Goal: Task Accomplishment & Management: Manage account settings

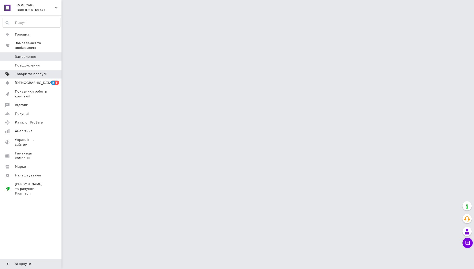
click at [22, 75] on span "Товари та послуги" at bounding box center [31, 74] width 33 height 5
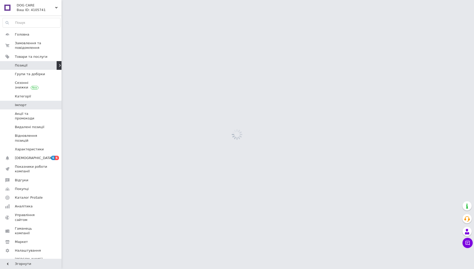
click at [28, 106] on span "Імпорт" at bounding box center [31, 105] width 33 height 5
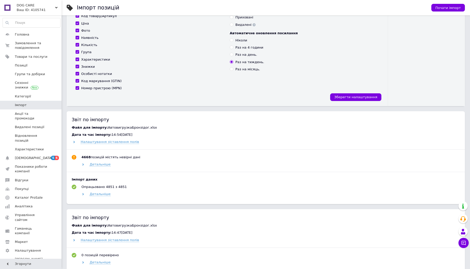
scroll to position [184, 0]
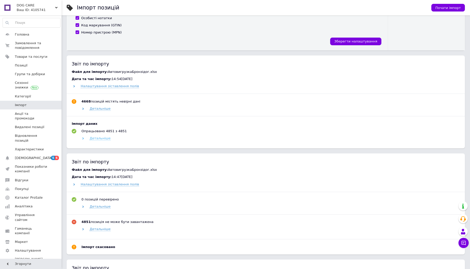
click at [104, 140] on span "Детальніше" at bounding box center [100, 138] width 21 height 4
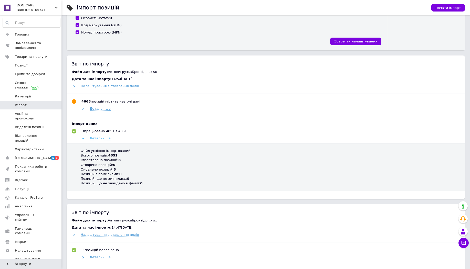
click at [104, 140] on span "Детальніше" at bounding box center [100, 138] width 21 height 4
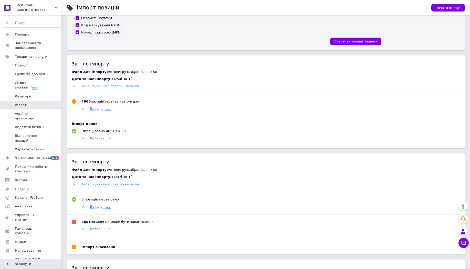
click at [95, 86] on span "Налаштування зіставлення полів" at bounding box center [110, 86] width 58 height 4
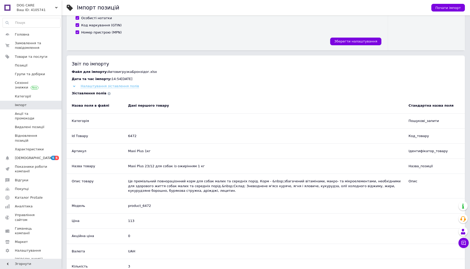
click at [94, 86] on span "Налаштування зіставлення полів" at bounding box center [110, 86] width 58 height 4
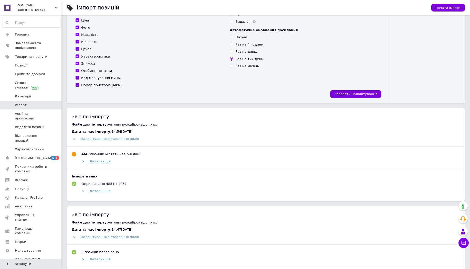
scroll to position [0, 0]
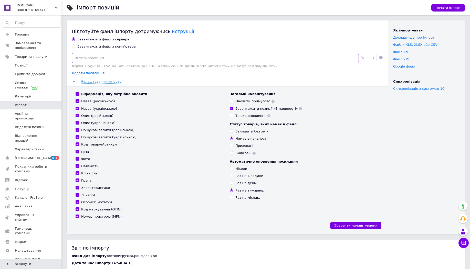
click at [105, 57] on input at bounding box center [215, 58] width 287 height 10
drag, startPoint x: 160, startPoint y: 179, endPoint x: 106, endPoint y: 87, distance: 107.0
click at [160, 179] on div "Група" at bounding box center [150, 180] width 149 height 5
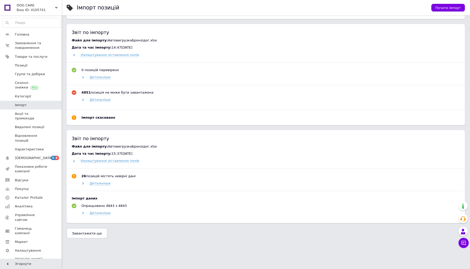
click at [97, 235] on span "Завантажити ще" at bounding box center [87, 234] width 30 height 4
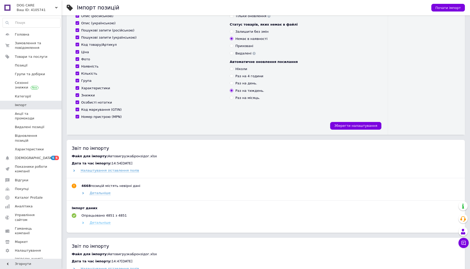
scroll to position [154, 0]
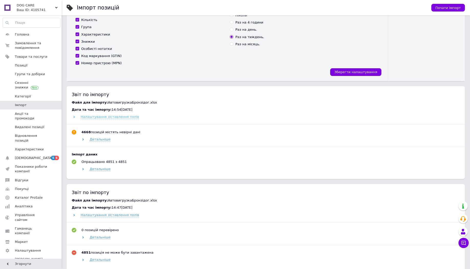
click at [93, 118] on span "Налаштування зіставлення полів" at bounding box center [110, 117] width 58 height 4
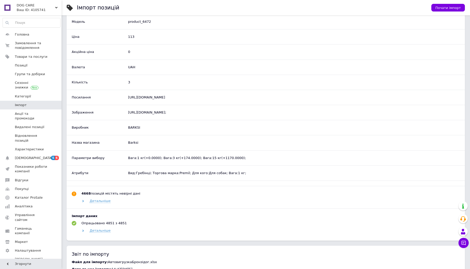
scroll to position [215, 0]
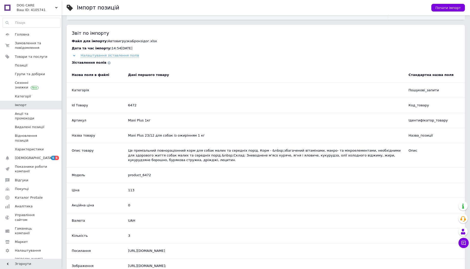
click at [42, 7] on span "DOG CARE" at bounding box center [36, 5] width 38 height 5
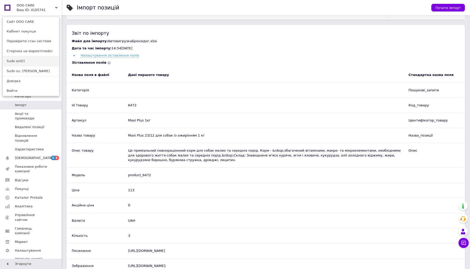
click at [27, 62] on link "Sudo exit()" at bounding box center [31, 61] width 56 height 10
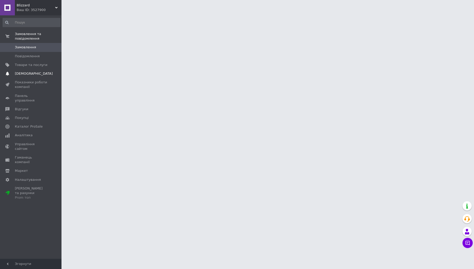
click at [29, 74] on span "[DEMOGRAPHIC_DATA]" at bounding box center [34, 73] width 38 height 5
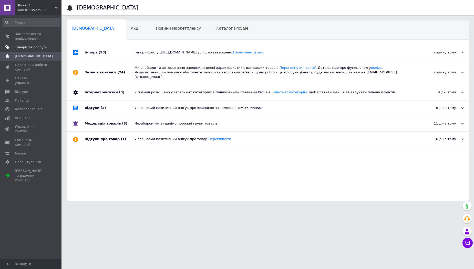
click at [25, 48] on span "Товари та послуги" at bounding box center [31, 47] width 33 height 5
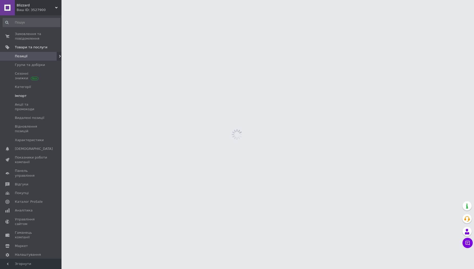
click at [27, 96] on span "Імпорт" at bounding box center [31, 96] width 33 height 5
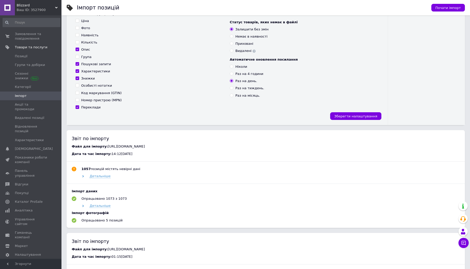
scroll to position [123, 0]
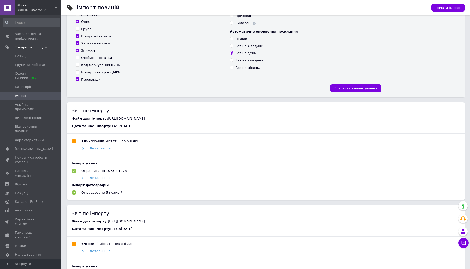
drag, startPoint x: 238, startPoint y: 118, endPoint x: 103, endPoint y: 120, distance: 134.4
click at [103, 120] on div "Файл для імпорту: https://blizzard.org.ua/ua/yandexmarket/9beed69b-c85b-43be-be…" at bounding box center [266, 118] width 388 height 5
click at [24, 57] on span "Позиції" at bounding box center [21, 56] width 13 height 5
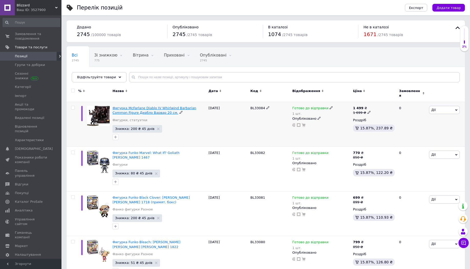
click at [139, 109] on span "Фигурка McFarlane Diablo IV Whirlwind Barbarian Common Figure Диабло Варвар 20 …" at bounding box center [154, 110] width 84 height 8
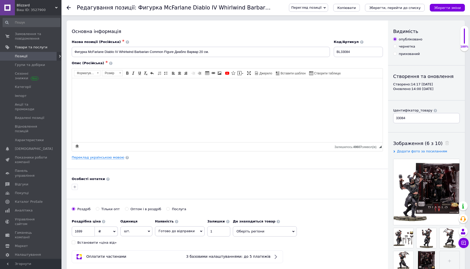
click at [69, 9] on icon at bounding box center [69, 8] width 4 height 4
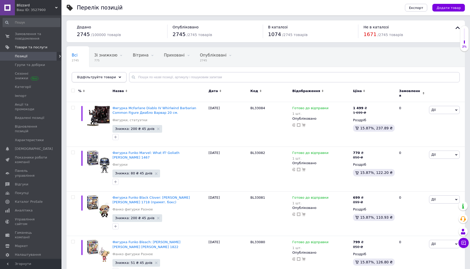
click at [91, 77] on span "Відфільтруйте товари" at bounding box center [96, 77] width 39 height 4
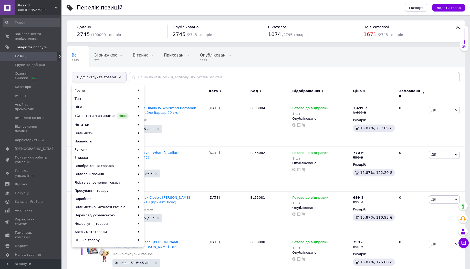
click at [91, 77] on span "Відфільтруйте товари" at bounding box center [96, 77] width 39 height 4
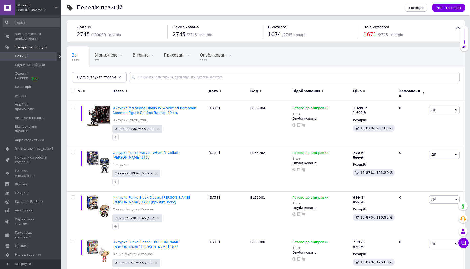
click at [91, 77] on span "Відфільтруйте товари" at bounding box center [96, 77] width 39 height 4
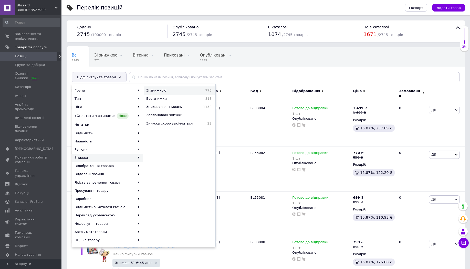
click at [166, 93] on div "Зі знижкою 775" at bounding box center [179, 91] width 71 height 8
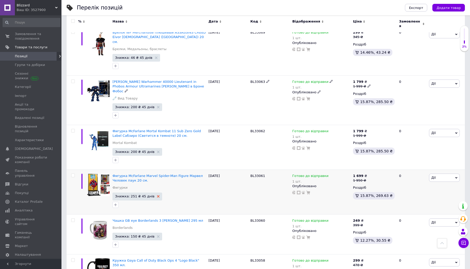
scroll to position [736, 0]
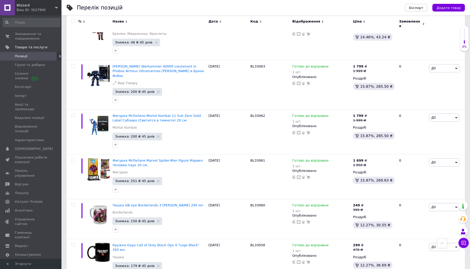
click at [37, 6] on span "Blizzard" at bounding box center [36, 5] width 38 height 5
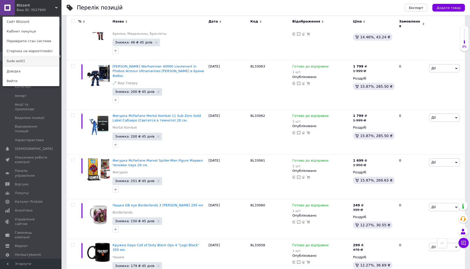
click at [26, 61] on link "Sudo exit()" at bounding box center [31, 61] width 56 height 10
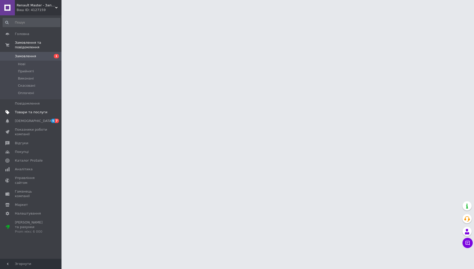
click at [28, 113] on span "Товари та послуги" at bounding box center [31, 112] width 33 height 5
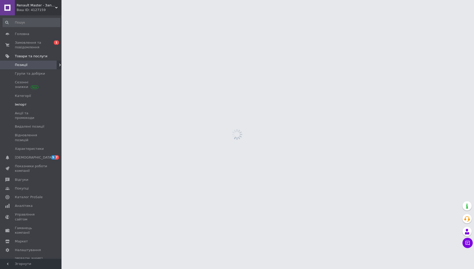
click at [30, 104] on span "Імпорт" at bounding box center [31, 104] width 33 height 5
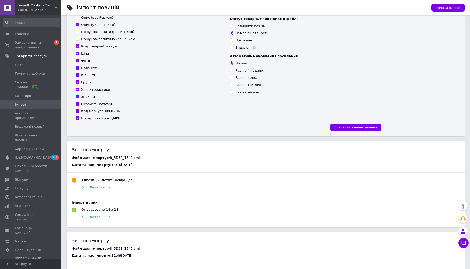
scroll to position [154, 0]
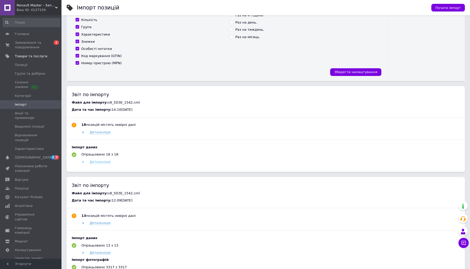
click at [104, 161] on span "Детальніше" at bounding box center [100, 162] width 21 height 4
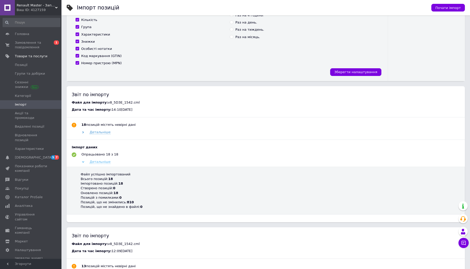
click at [104, 161] on span "Детальніше" at bounding box center [100, 162] width 21 height 4
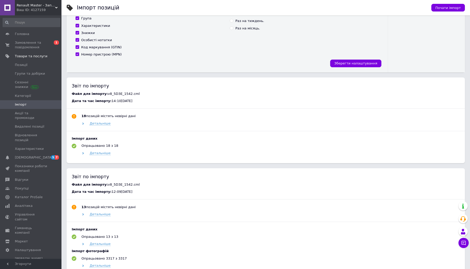
scroll to position [92, 0]
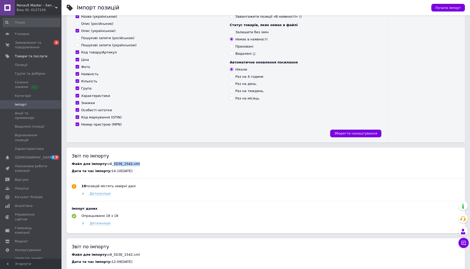
drag, startPoint x: 109, startPoint y: 162, endPoint x: 152, endPoint y: 164, distance: 43.1
click at [152, 164] on div "Файл для імпорту: v8_5D3E_1542.cml" at bounding box center [266, 164] width 388 height 5
click at [128, 190] on div "18 позицій містять невірні дані Детальніше" at bounding box center [266, 192] width 388 height 17
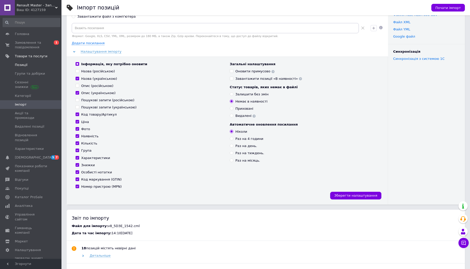
scroll to position [0, 0]
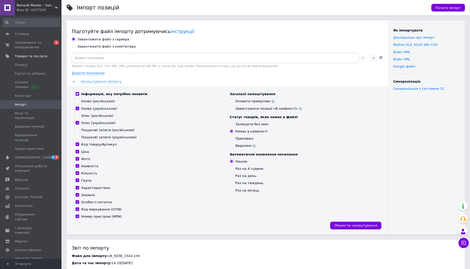
click at [30, 7] on span "Renault Master - Запчастини" at bounding box center [36, 5] width 38 height 5
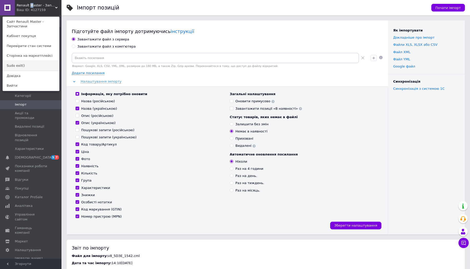
click at [25, 65] on link "Sudo exit()" at bounding box center [31, 66] width 56 height 10
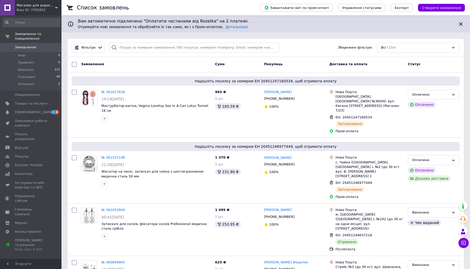
click at [37, 5] on span "Магазин для дорослих" at bounding box center [36, 5] width 38 height 5
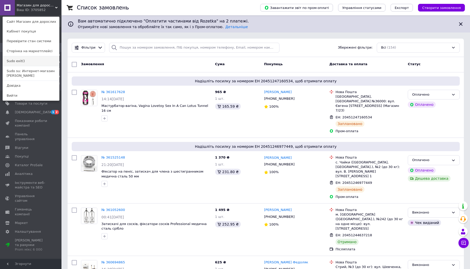
click at [25, 61] on link "Sudo exit()" at bounding box center [31, 61] width 56 height 10
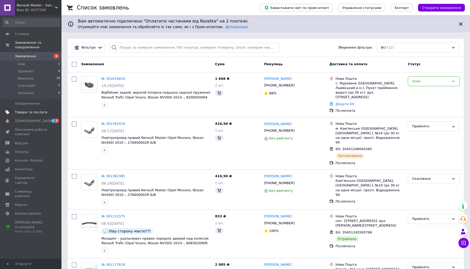
click at [36, 113] on span "Товари та послуги" at bounding box center [31, 112] width 33 height 5
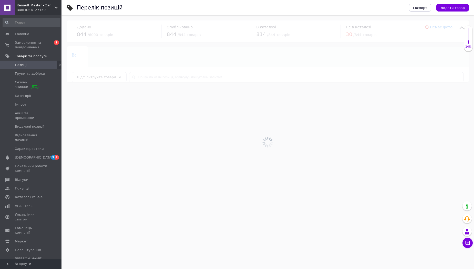
click at [143, 78] on div at bounding box center [267, 142] width 412 height 254
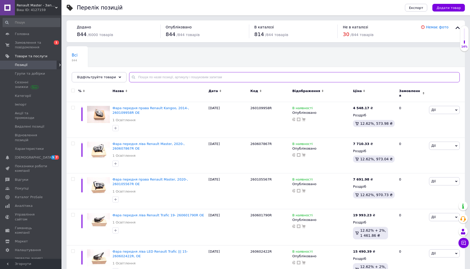
click at [141, 76] on input "text" at bounding box center [294, 77] width 331 height 10
paste input "2728278611"
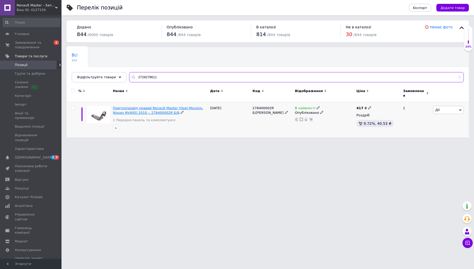
type input "2728278611"
click at [156, 106] on span "Повітропровід правий Renault Master (Opel Movano, Nissan NV400) 2010 -, 2784000…" at bounding box center [158, 110] width 90 height 8
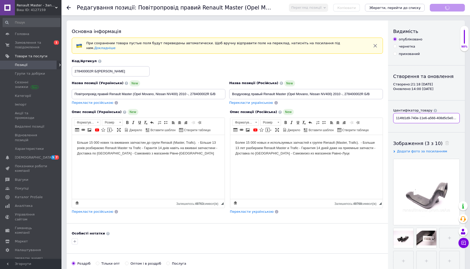
click at [415, 119] on input "114fd1d9-740e-11e6-a566-408d5c5e066d" at bounding box center [426, 118] width 67 height 10
click at [68, 5] on div at bounding box center [72, 7] width 10 height 15
click at [68, 7] on use at bounding box center [69, 8] width 4 height 4
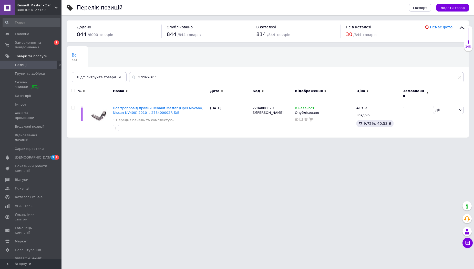
drag, startPoint x: 172, startPoint y: 71, endPoint x: 170, endPoint y: 87, distance: 16.8
click at [172, 85] on div "Всі 844 Ok Відфільтровано... Зберегти Нічого не знайдено Можливо, помилка у сло…" at bounding box center [268, 92] width 402 height 90
drag, startPoint x: 169, startPoint y: 84, endPoint x: 167, endPoint y: 80, distance: 4.2
click at [169, 84] on div "Всі 844 Ok Відфільтровано... Зберегти" at bounding box center [268, 67] width 402 height 42
click at [167, 80] on input "2728278611" at bounding box center [296, 77] width 334 height 10
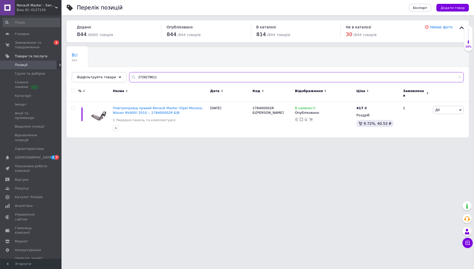
click at [166, 79] on input "2728278611" at bounding box center [296, 77] width 334 height 10
click at [165, 79] on input "2728278611" at bounding box center [296, 77] width 334 height 10
drag, startPoint x: 165, startPoint y: 78, endPoint x: 29, endPoint y: 58, distance: 137.4
click at [28, 58] on div "Renault Master - Запчастини Ваш ID: 4127159 Сайт Renault Master - Запчастини Ка…" at bounding box center [237, 71] width 474 height 143
paste input "46440314"
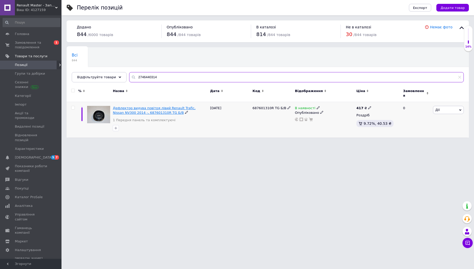
type input "2746440314"
click at [138, 110] on span "Дефлектор видува повітря лівий Renault Trafic, Nissan NV300 2014 -, 687601310R …" at bounding box center [154, 110] width 83 height 8
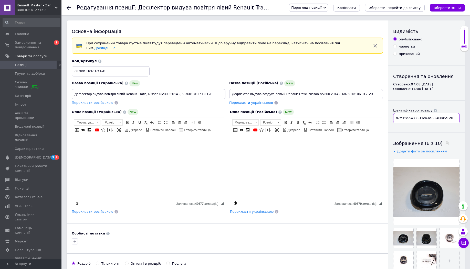
click at [416, 121] on input "d7fd12e7-4335-11ea-ae50-408d5c5e066d" at bounding box center [426, 118] width 67 height 10
click at [35, 6] on span "Renault Master - Запчастини" at bounding box center [36, 5] width 38 height 5
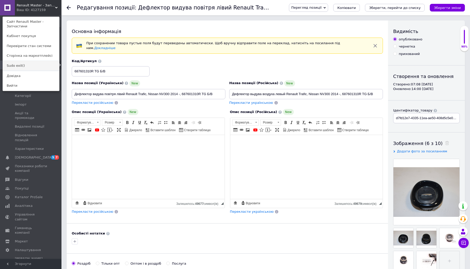
click at [31, 65] on link "Sudo exit()" at bounding box center [31, 66] width 56 height 10
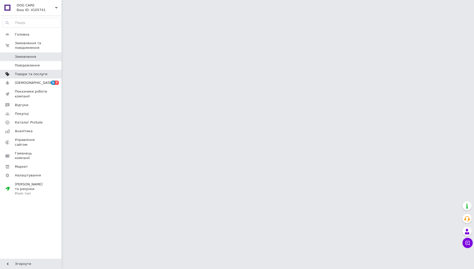
click at [13, 75] on span at bounding box center [7, 74] width 15 height 5
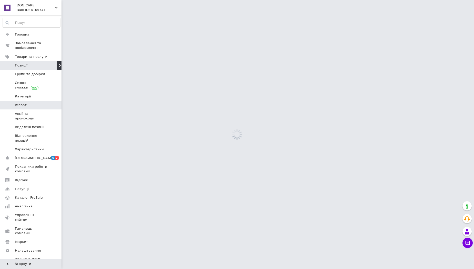
click at [24, 105] on span "Імпорт" at bounding box center [21, 105] width 12 height 5
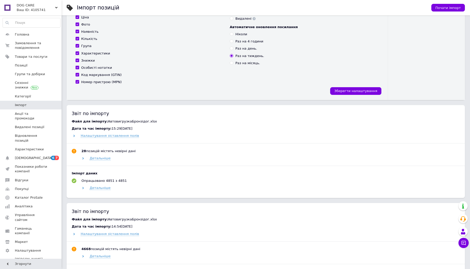
scroll to position [184, 0]
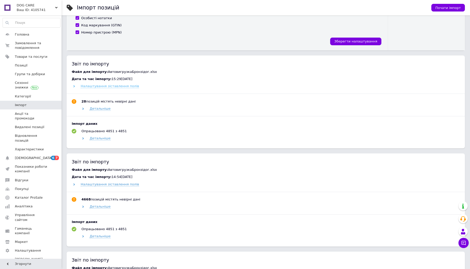
click at [105, 87] on span "Налаштування зіставлення полів" at bounding box center [110, 86] width 58 height 4
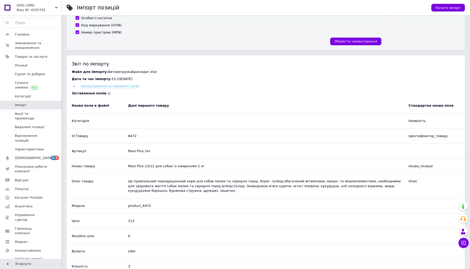
click at [105, 87] on span "Налаштування зіставлення полів" at bounding box center [110, 86] width 58 height 4
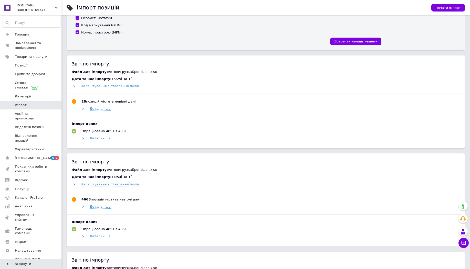
click at [102, 142] on div "Звіт по імпорту Файл для імпорту: АвтовигрузкаБронзідог.xlsx Дата та час імпорт…" at bounding box center [266, 102] width 398 height 93
click at [100, 138] on span "Детальніше" at bounding box center [100, 138] width 21 height 4
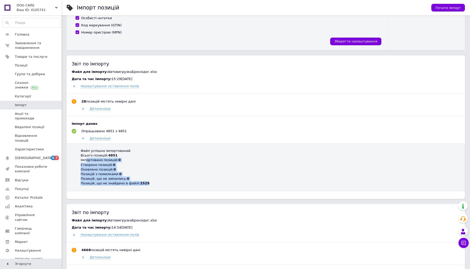
drag, startPoint x: 87, startPoint y: 161, endPoint x: 152, endPoint y: 186, distance: 69.6
click at [152, 186] on div "Файл успішно імпортований Всього позицій: 4851 Імпортовано позицій: 0 Створено …" at bounding box center [266, 167] width 398 height 48
click at [151, 184] on div "Позицій, що не знайдено в файлі: 2529" at bounding box center [269, 183] width 377 height 5
click at [98, 87] on span "Налаштування зіставлення полів" at bounding box center [110, 86] width 58 height 4
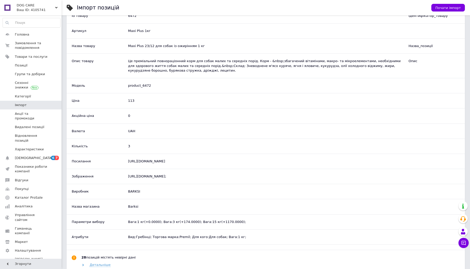
scroll to position [399, 0]
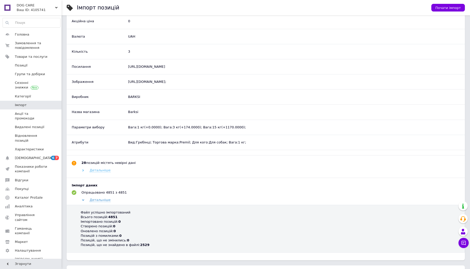
click at [102, 172] on span "Детальніше" at bounding box center [100, 170] width 21 height 4
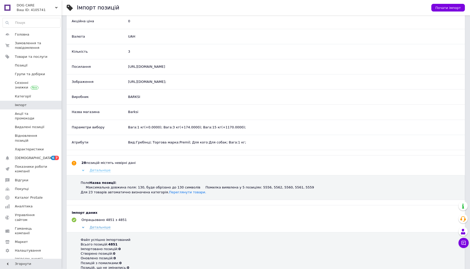
click at [102, 172] on span "Детальніше" at bounding box center [100, 170] width 21 height 4
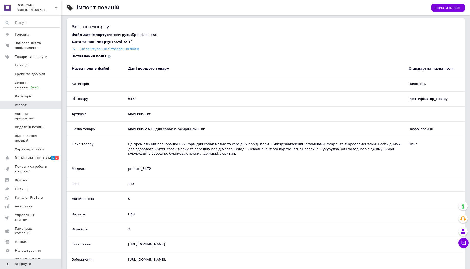
scroll to position [215, 0]
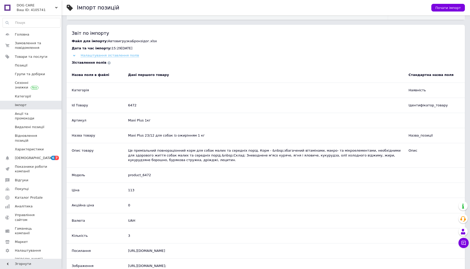
click at [106, 56] on span "Налаштування зіставлення полів" at bounding box center [110, 56] width 58 height 4
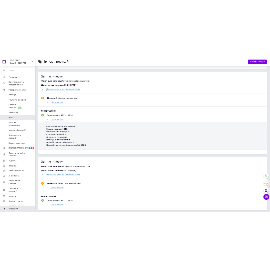
scroll to position [232, 0]
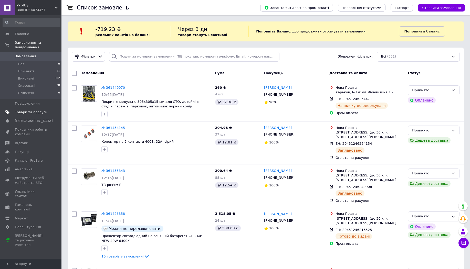
click at [30, 114] on span "Товари та послуги" at bounding box center [31, 112] width 33 height 5
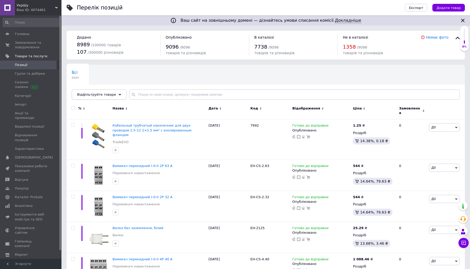
click at [105, 96] on span "Відфільтруйте товари" at bounding box center [96, 95] width 39 height 4
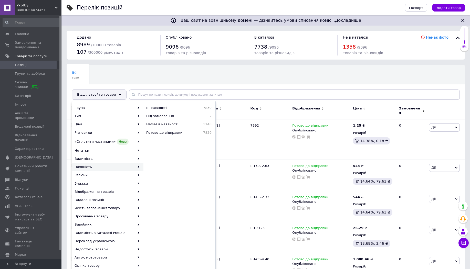
click at [40, 4] on span "УкрШу" at bounding box center [36, 5] width 38 height 5
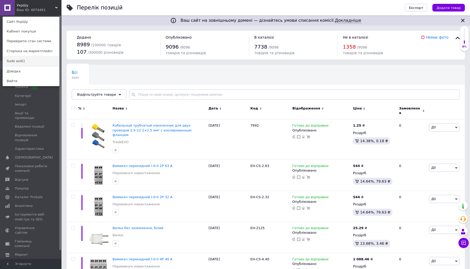
click at [31, 58] on link "Sudo exit()" at bounding box center [31, 61] width 56 height 10
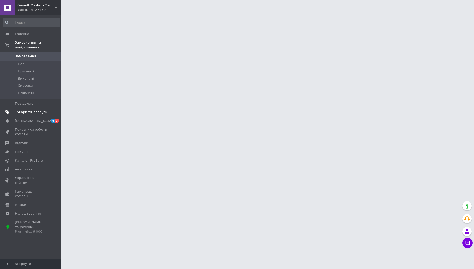
click at [20, 112] on span "Товари та послуги" at bounding box center [31, 112] width 33 height 5
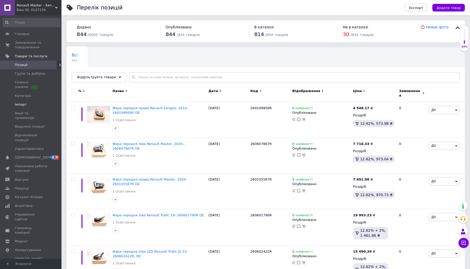
click at [22, 105] on span "Імпорт" at bounding box center [21, 104] width 12 height 5
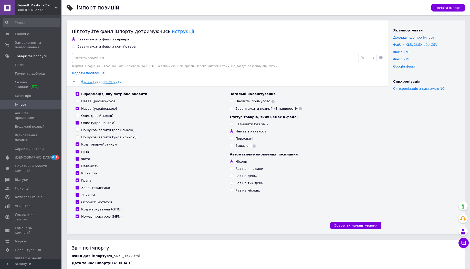
click at [100, 47] on div "Завантажити файл з комп'ютера" at bounding box center [106, 46] width 58 height 5
click at [75, 47] on input "Завантажити файл з комп'ютера" at bounding box center [73, 46] width 3 height 3
radio input "true"
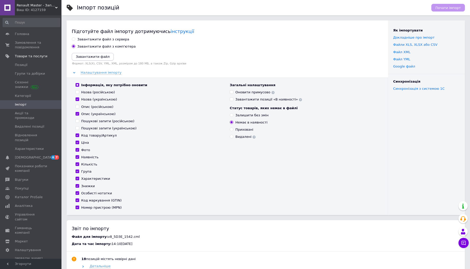
click at [97, 60] on button "Завантажити файл" at bounding box center [93, 57] width 42 height 8
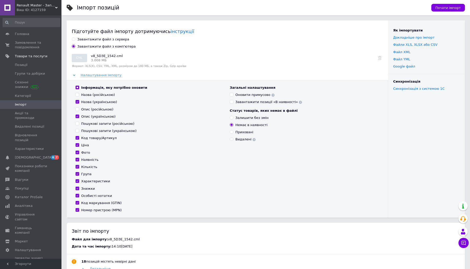
click at [21, 8] on div "Ваш ID: 4127159" at bounding box center [39, 10] width 45 height 5
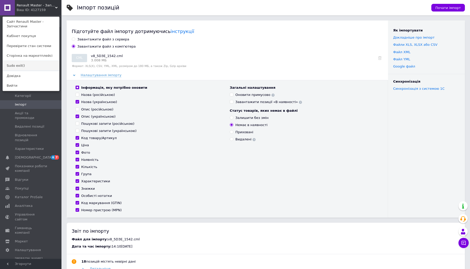
click at [29, 67] on link "Sudo exit()" at bounding box center [31, 66] width 56 height 10
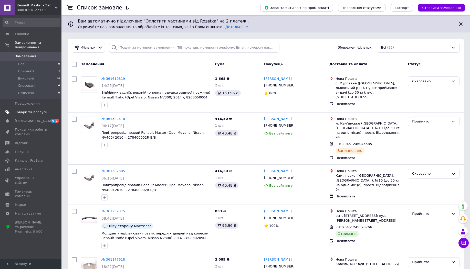
click at [23, 113] on span "Товари та послуги" at bounding box center [31, 112] width 33 height 5
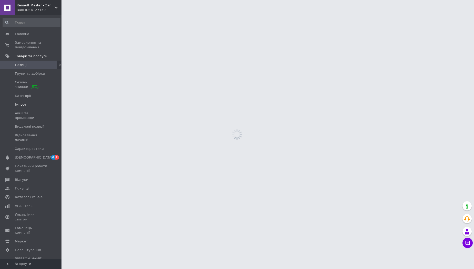
click at [22, 108] on link "Імпорт" at bounding box center [31, 104] width 63 height 9
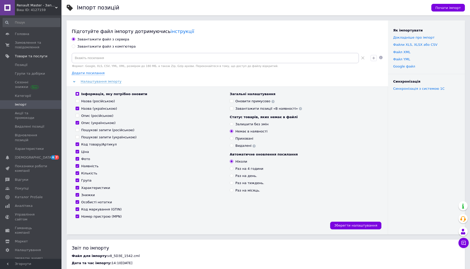
click at [109, 46] on div "Завантажити файл з комп'ютера" at bounding box center [106, 46] width 58 height 5
click at [75, 46] on input "Завантажити файл з комп'ютера" at bounding box center [73, 46] width 3 height 3
radio input "true"
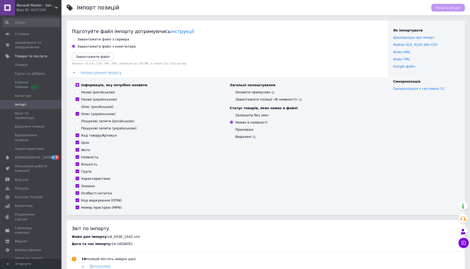
click at [99, 58] on icon "Завантажити файл" at bounding box center [93, 57] width 34 height 4
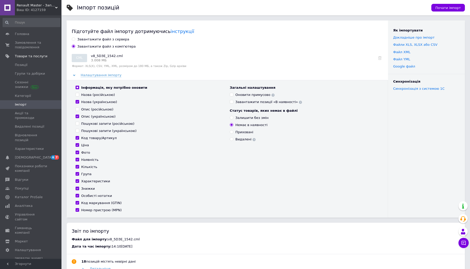
click at [76, 87] on input "Інформація, яку потрібно оновити" at bounding box center [77, 87] width 3 height 3
checkbox input "false"
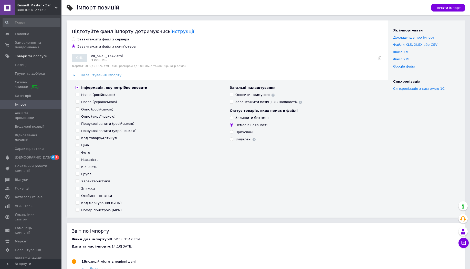
checkbox input "false"
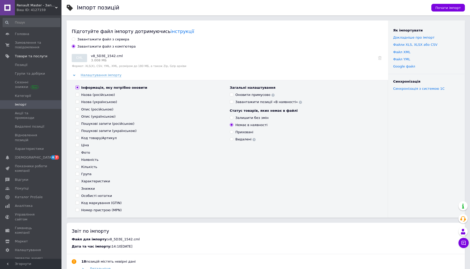
checkbox input "false"
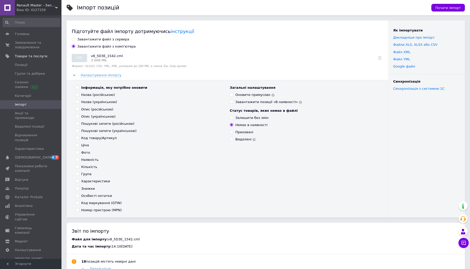
click at [77, 182] on input "Характеристики" at bounding box center [77, 180] width 3 height 3
checkbox input "true"
click at [232, 96] on input "Оновити примусово" at bounding box center [231, 94] width 3 height 3
checkbox input "true"
click at [232, 118] on input "Залишити без змін" at bounding box center [231, 117] width 3 height 3
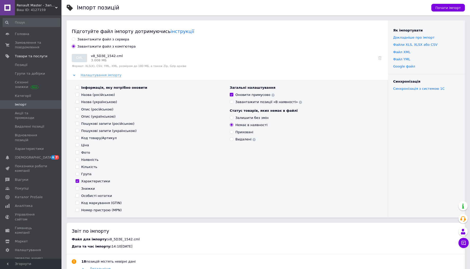
radio input "true"
click at [449, 7] on span "Почати імпорт" at bounding box center [447, 8] width 25 height 4
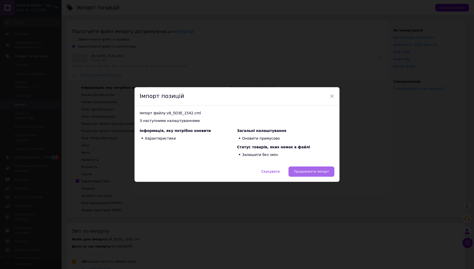
click at [309, 173] on span "Продовжити імпорт" at bounding box center [311, 172] width 35 height 4
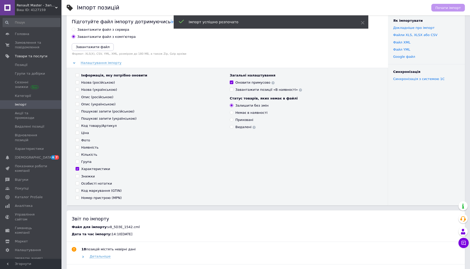
scroll to position [92, 0]
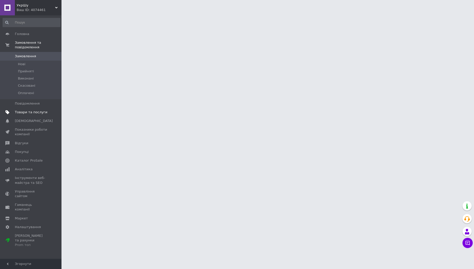
click at [28, 113] on span "Товари та послуги" at bounding box center [31, 112] width 33 height 5
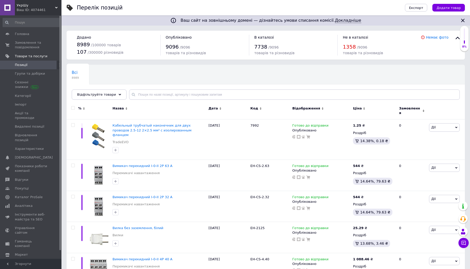
click at [95, 87] on div "Всі 8989 Ok Відфільтровано... Зберегти" at bounding box center [266, 85] width 398 height 42
click at [93, 94] on span "Відфільтруйте товари" at bounding box center [96, 95] width 39 height 4
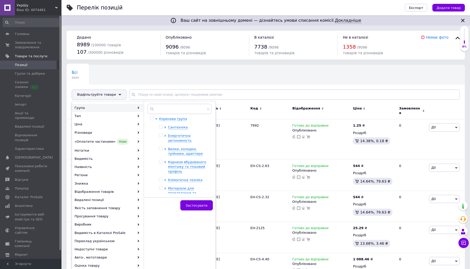
click at [32, 5] on span "УкрШу" at bounding box center [36, 5] width 38 height 5
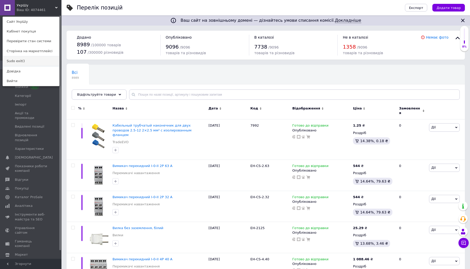
click at [26, 63] on link "Sudo exit()" at bounding box center [31, 61] width 56 height 10
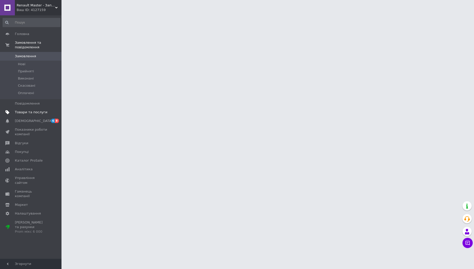
click at [26, 112] on span "Товари та послуги" at bounding box center [31, 112] width 33 height 5
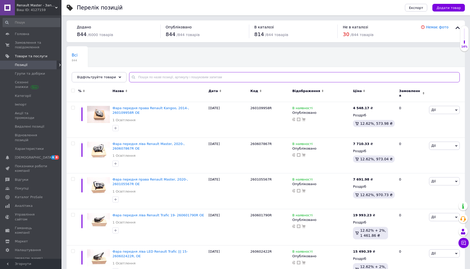
click at [144, 81] on input "text" at bounding box center [294, 77] width 331 height 10
paste input "2728278611"
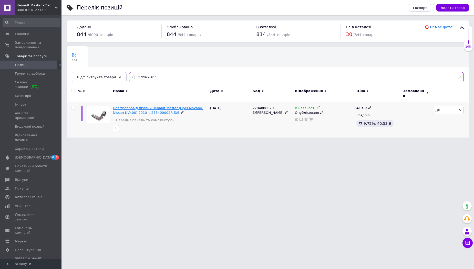
type input "2728278611"
click at [166, 107] on span "Повітропровід правий Renault Master (Opel Movano, Nissan NV400) 2010 -, 2784000…" at bounding box center [158, 110] width 90 height 8
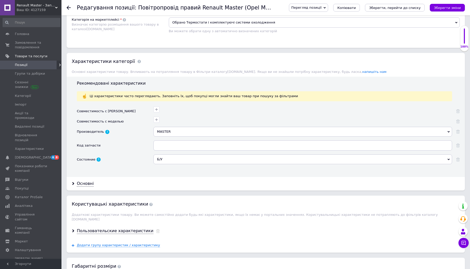
scroll to position [457, 0]
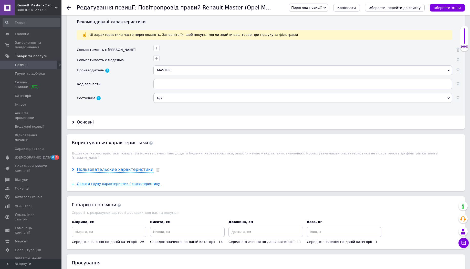
click at [94, 167] on div "Пользовательские характеристики" at bounding box center [115, 170] width 77 height 6
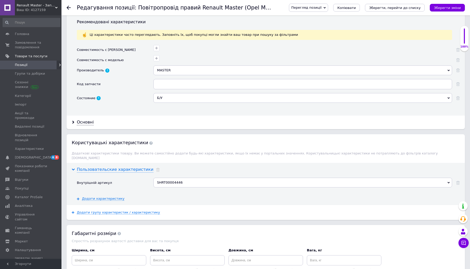
click at [94, 167] on div "Пользовательские характеристики" at bounding box center [115, 170] width 77 height 6
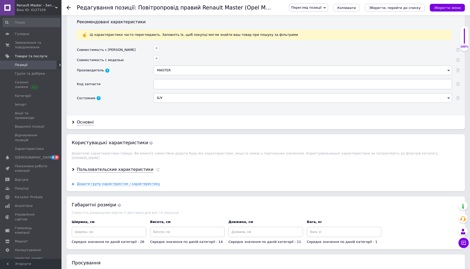
click at [35, 8] on div "Ваш ID: 4127159" at bounding box center [39, 10] width 45 height 5
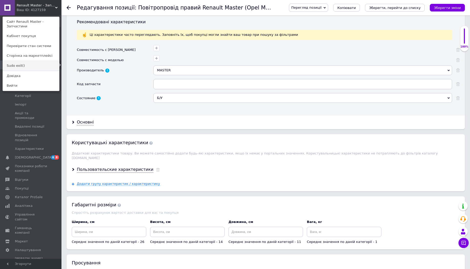
click at [22, 64] on link "Sudo exit()" at bounding box center [31, 66] width 56 height 10
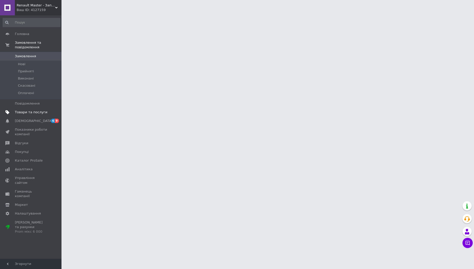
click at [29, 112] on span "Товари та послуги" at bounding box center [31, 112] width 33 height 5
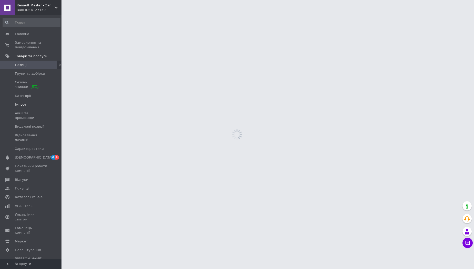
click at [20, 104] on span "Імпорт" at bounding box center [21, 104] width 12 height 5
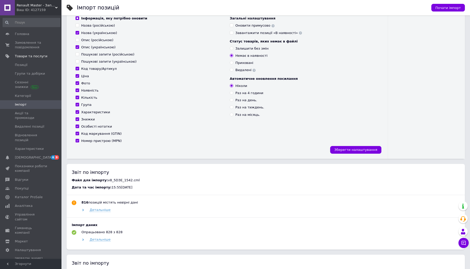
scroll to position [61, 0]
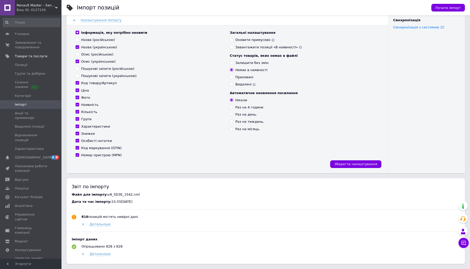
click at [25, 8] on div "Ваш ID: 4127159" at bounding box center [39, 10] width 45 height 5
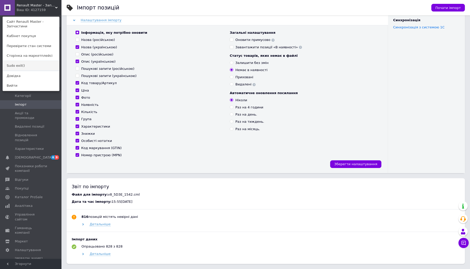
click at [26, 67] on link "Sudo exit()" at bounding box center [31, 66] width 56 height 10
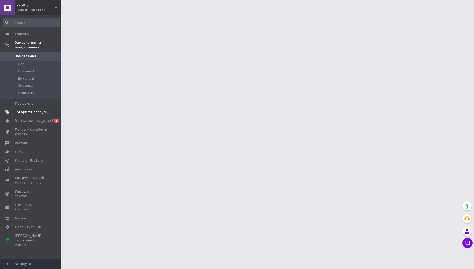
click at [31, 113] on span "Товари та послуги" at bounding box center [31, 112] width 33 height 5
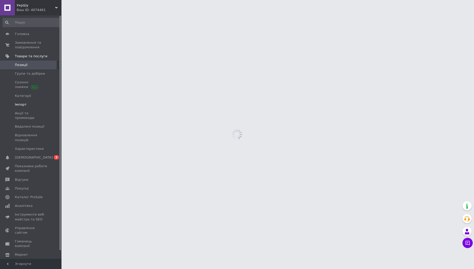
click at [17, 104] on span "Імпорт" at bounding box center [21, 104] width 12 height 5
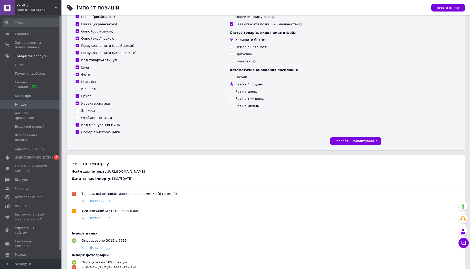
scroll to position [123, 0]
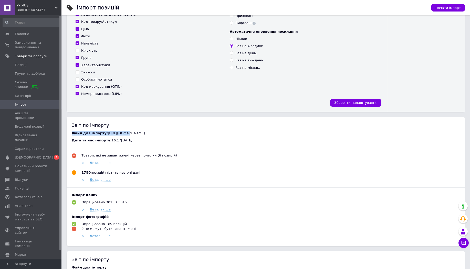
drag, startPoint x: 227, startPoint y: 131, endPoint x: 119, endPoint y: 134, distance: 107.3
click at [119, 134] on div "Звіт по імпорту Файл для імпорту: https://export.tradeevo.com/api/xml/prom?list…" at bounding box center [266, 182] width 398 height 130
click at [118, 141] on span "16:17, 12.09.2025" at bounding box center [121, 141] width 21 height 4
click at [100, 163] on span "Детальніше" at bounding box center [100, 163] width 21 height 4
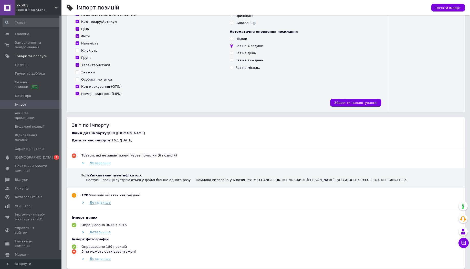
click at [100, 163] on span "Детальніше" at bounding box center [100, 163] width 21 height 4
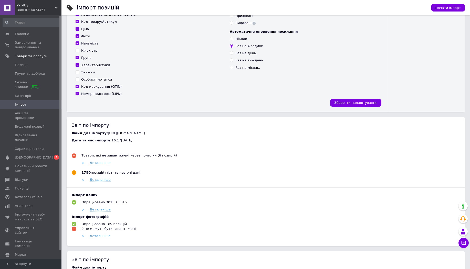
drag, startPoint x: 103, startPoint y: 133, endPoint x: 215, endPoint y: 135, distance: 111.4
click at [219, 136] on div "Файл для імпорту: https://export.tradeevo.com/api/xml/prom?list=9013&hash=bbdf9…" at bounding box center [266, 185] width 388 height 108
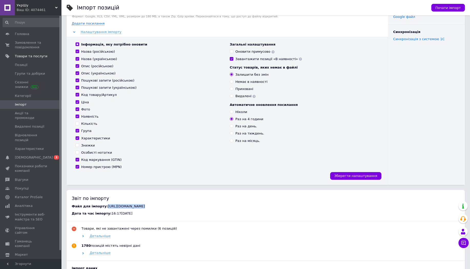
scroll to position [184, 0]
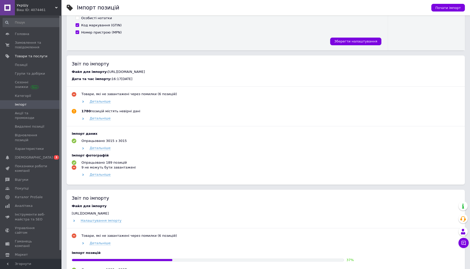
drag, startPoint x: 209, startPoint y: 136, endPoint x: 180, endPoint y: 173, distance: 47.1
click at [180, 173] on div "Товари, які не завантажені через помилки (6 позицій) Детальніше 1780 позицій мі…" at bounding box center [266, 134] width 388 height 85
click at [110, 223] on span "Налаштування імпорту" at bounding box center [101, 221] width 41 height 4
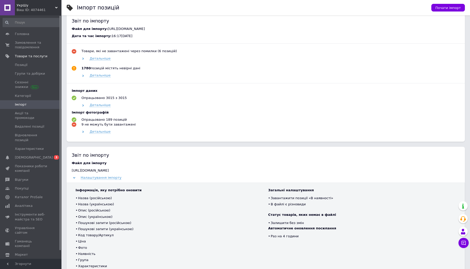
scroll to position [277, 0]
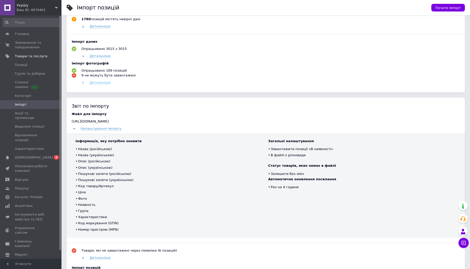
click at [100, 84] on span "Детальніше" at bounding box center [100, 83] width 21 height 4
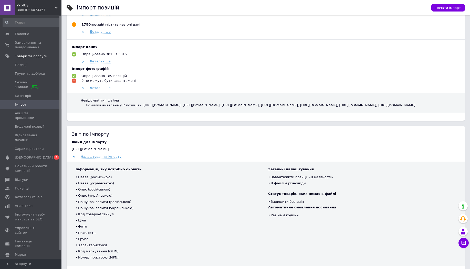
scroll to position [123, 0]
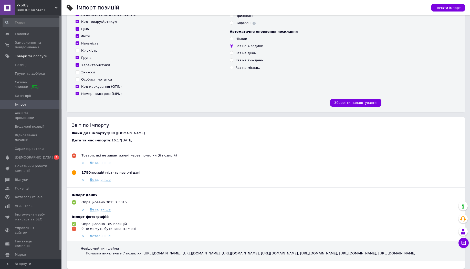
click at [39, 2] on div "УкрШу Ваш ID: 4074461" at bounding box center [38, 7] width 47 height 15
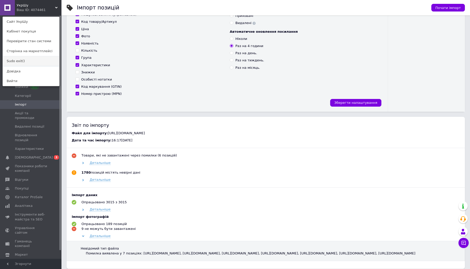
click at [29, 59] on link "Sudo exit()" at bounding box center [31, 61] width 56 height 10
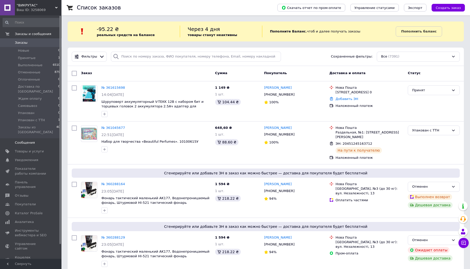
click at [27, 141] on span "Сообщения" at bounding box center [25, 143] width 20 height 5
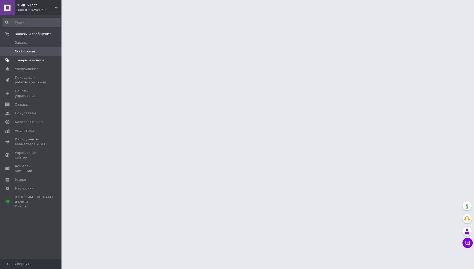
click at [24, 62] on span "Товары и услуги" at bounding box center [29, 60] width 29 height 5
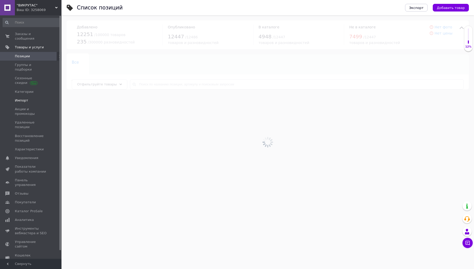
click at [15, 96] on link "Импорт" at bounding box center [31, 100] width 63 height 9
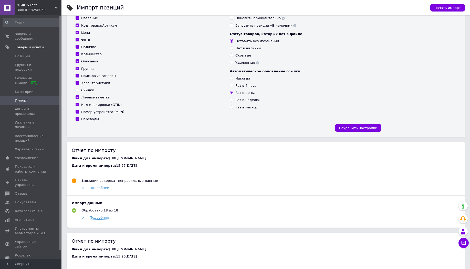
scroll to position [123, 0]
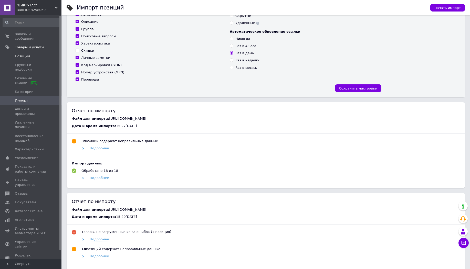
click at [23, 54] on span "Позиции" at bounding box center [22, 56] width 15 height 5
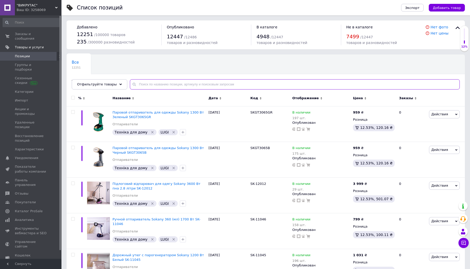
click at [135, 89] on input "text" at bounding box center [295, 84] width 330 height 10
paste input "SK923"
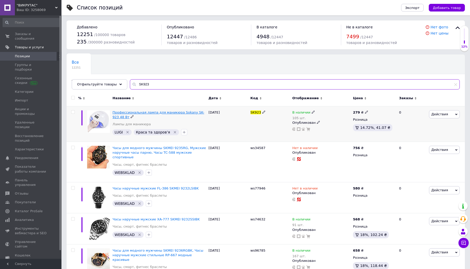
type input "SK923"
click at [150, 112] on span "Профессиональная лампа для маникюра Sokany SK-923 48 Вт" at bounding box center [158, 115] width 92 height 8
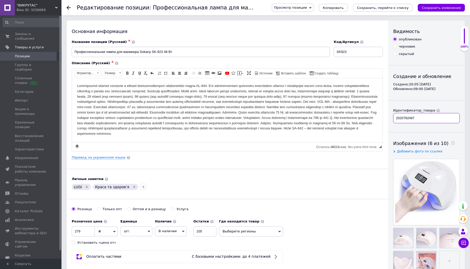
click at [406, 120] on input "2020782487" at bounding box center [426, 118] width 67 height 10
click at [405, 118] on input "2020782487" at bounding box center [426, 118] width 67 height 10
click at [404, 116] on input "2020782487" at bounding box center [426, 118] width 67 height 10
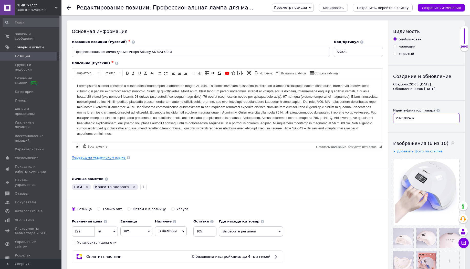
drag, startPoint x: 395, startPoint y: 118, endPoint x: 449, endPoint y: 118, distance: 54.3
click at [449, 118] on input "2020782487" at bounding box center [426, 118] width 67 height 10
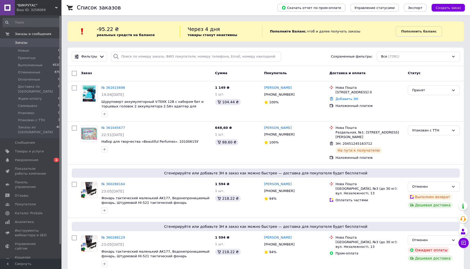
click at [24, 4] on span ""ВИКРУТАС"" at bounding box center [36, 5] width 38 height 5
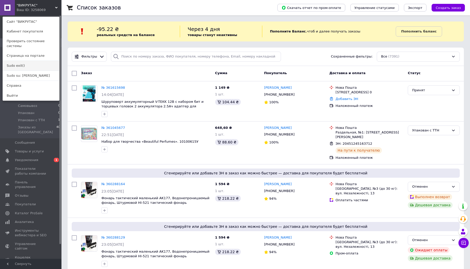
click at [18, 61] on link "Sudo exit()" at bounding box center [31, 66] width 56 height 10
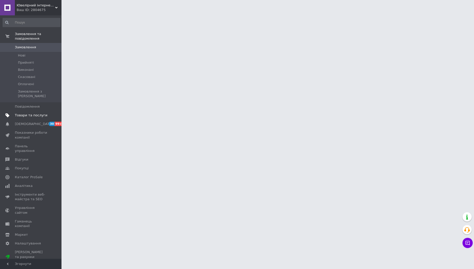
click at [33, 113] on span "Товари та послуги" at bounding box center [31, 115] width 33 height 5
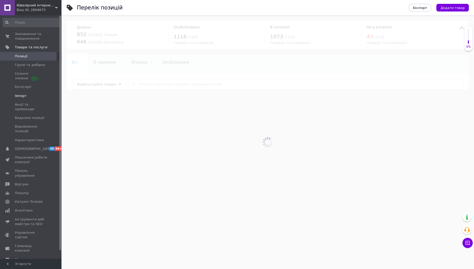
click at [16, 96] on span "Імпорт" at bounding box center [21, 96] width 12 height 5
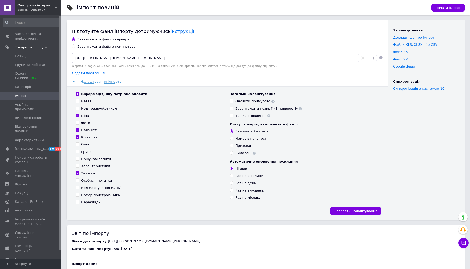
click at [89, 73] on span "Додати посилання" at bounding box center [88, 73] width 33 height 4
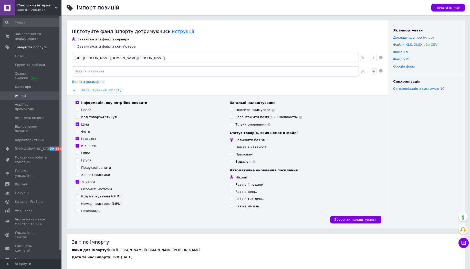
click at [239, 154] on div "Приховані" at bounding box center [244, 154] width 18 height 5
click at [233, 154] on input "Приховані" at bounding box center [231, 154] width 3 height 3
radio input "true"
